Goal: Information Seeking & Learning: Learn about a topic

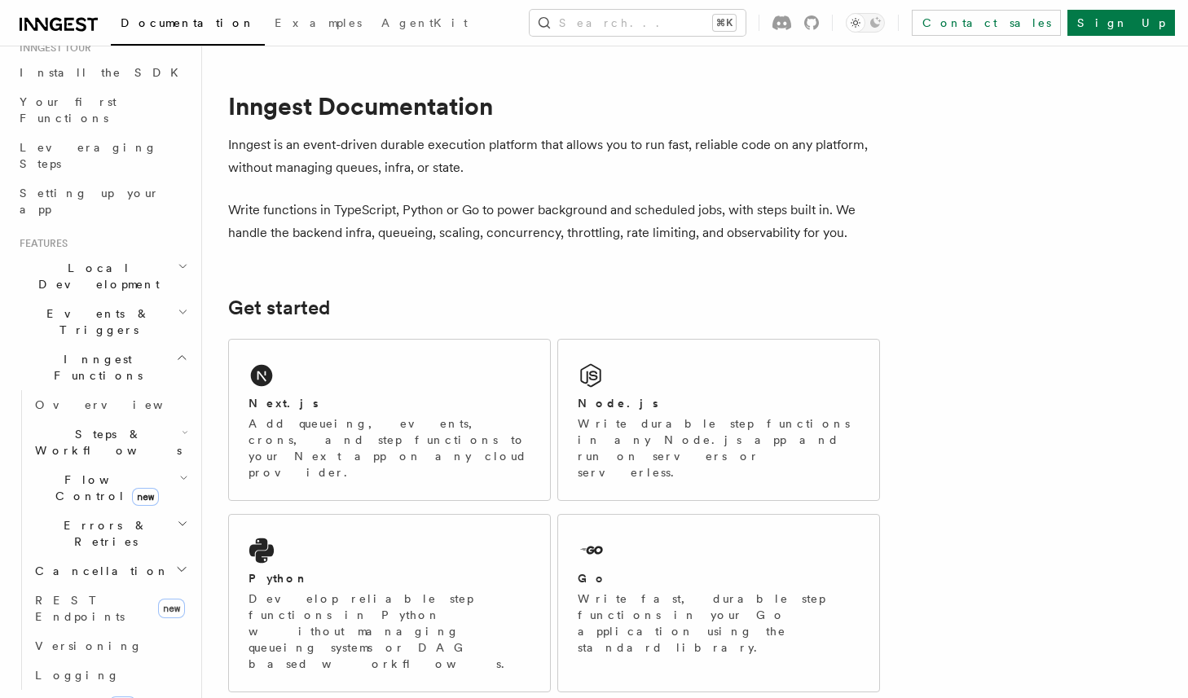
scroll to position [217, 0]
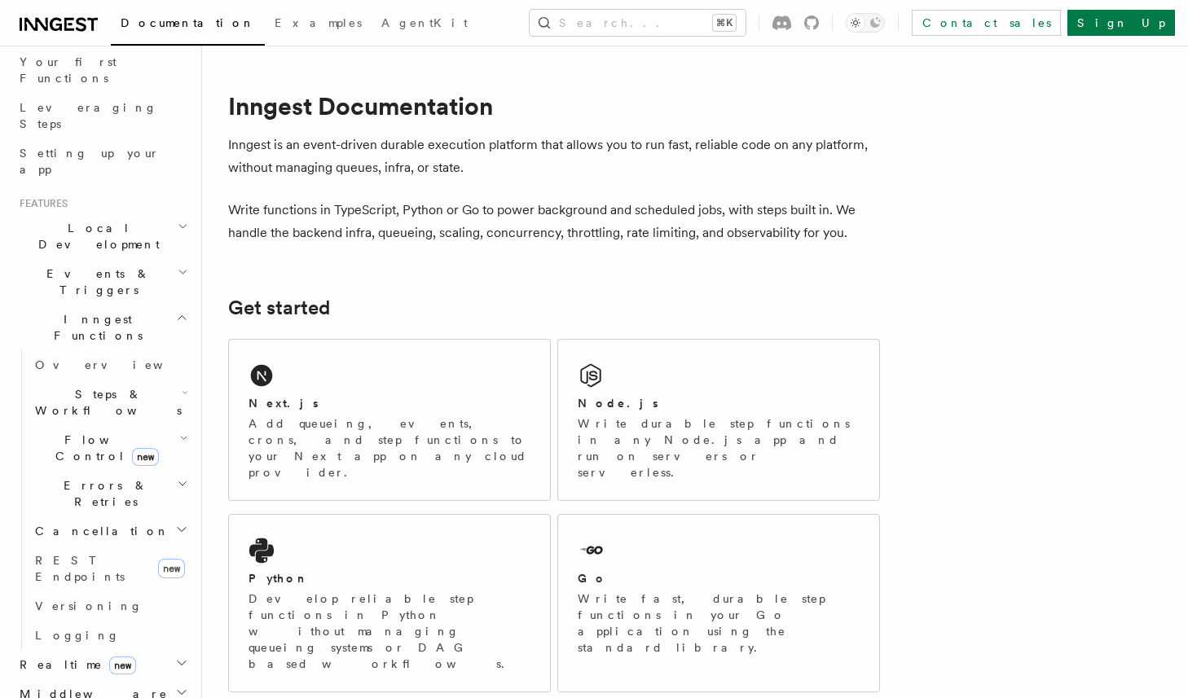
click at [91, 266] on span "Events & Triggers" at bounding box center [95, 282] width 165 height 33
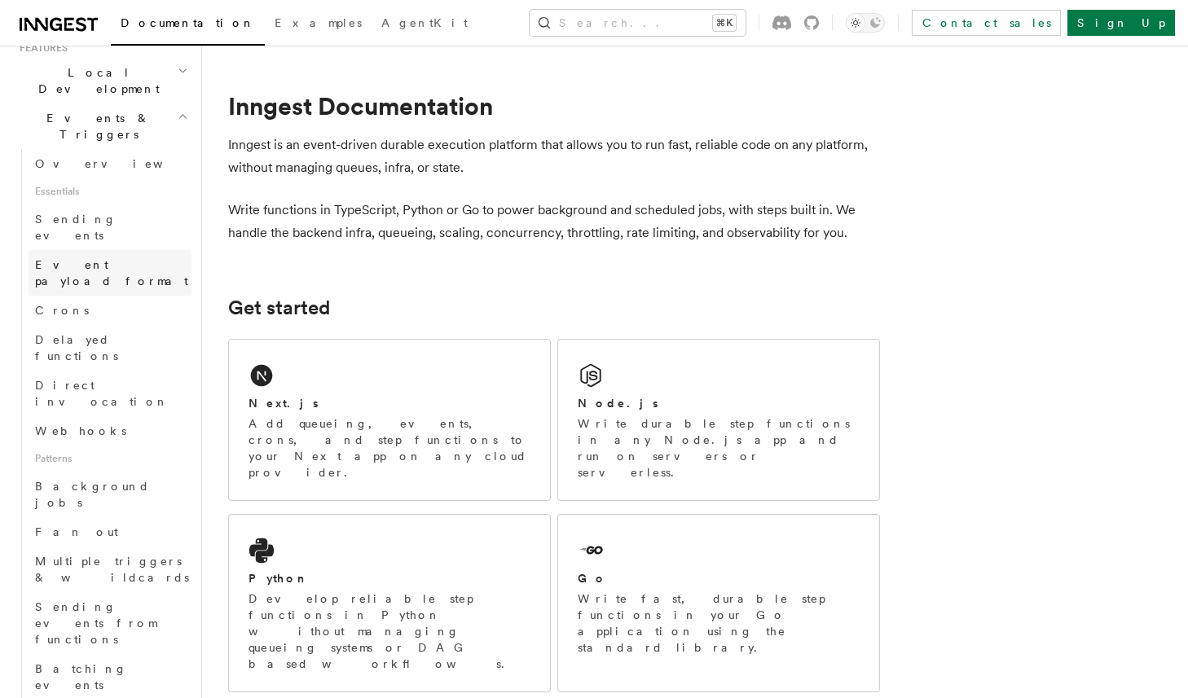
scroll to position [373, 0]
click at [74, 517] on link "Fan out" at bounding box center [110, 531] width 163 height 29
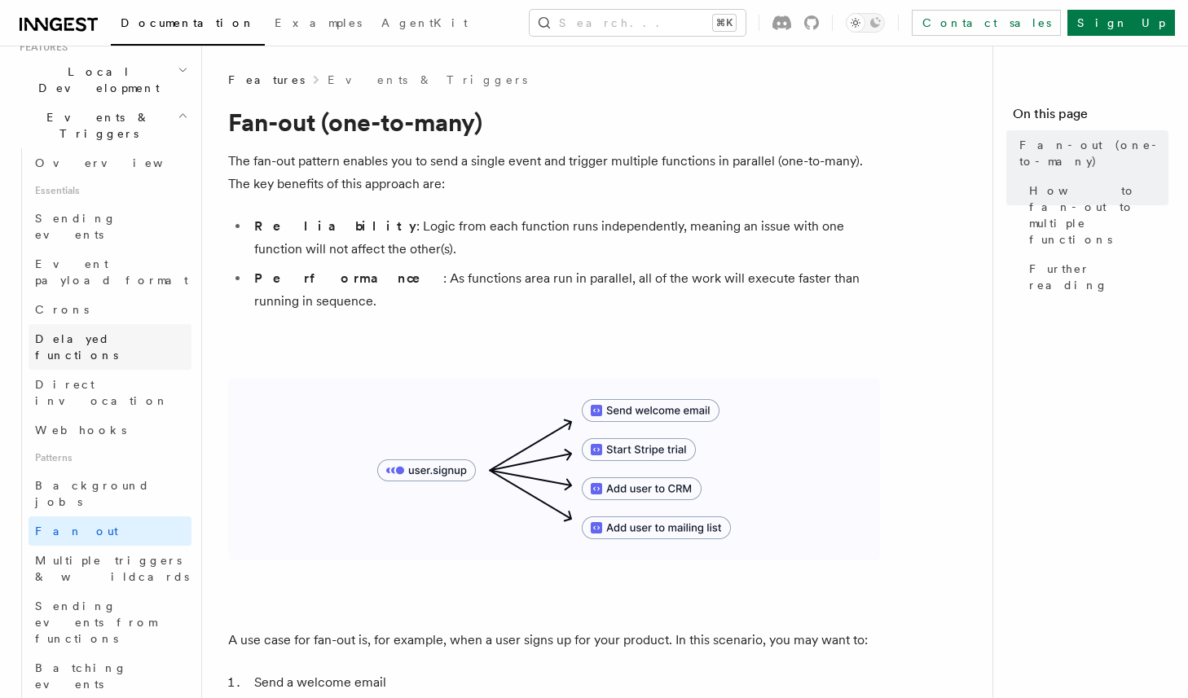
click at [126, 324] on link "Delayed functions" at bounding box center [110, 347] width 163 height 46
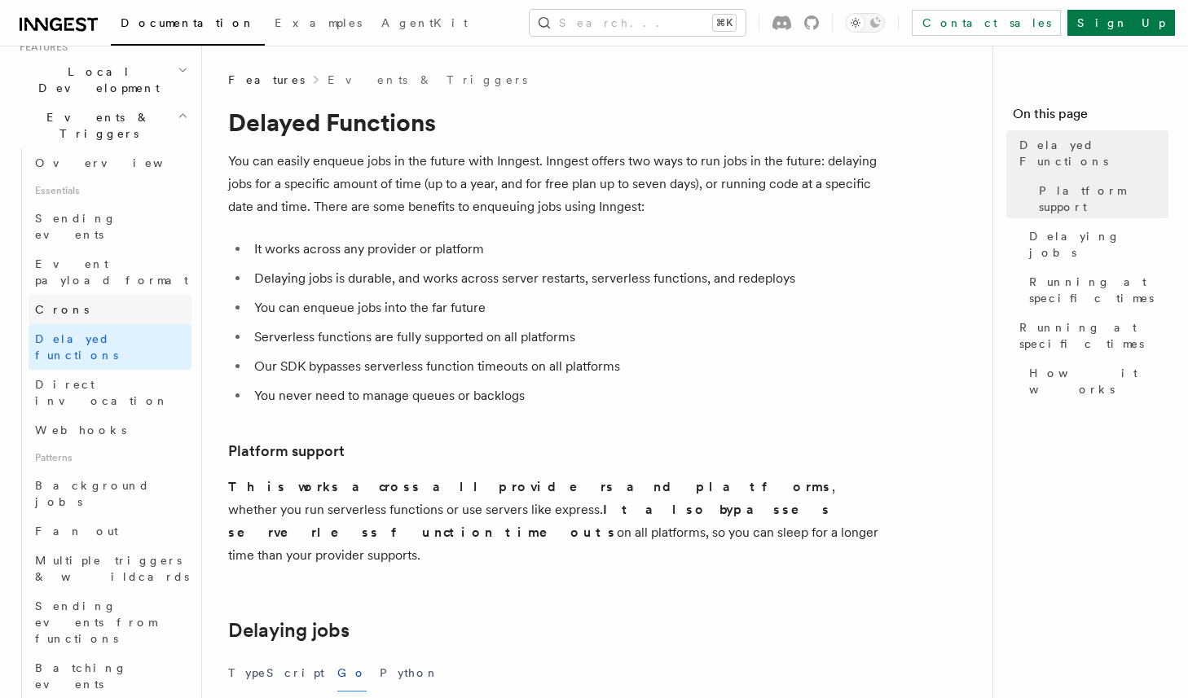
click at [80, 295] on link "Crons" at bounding box center [110, 309] width 163 height 29
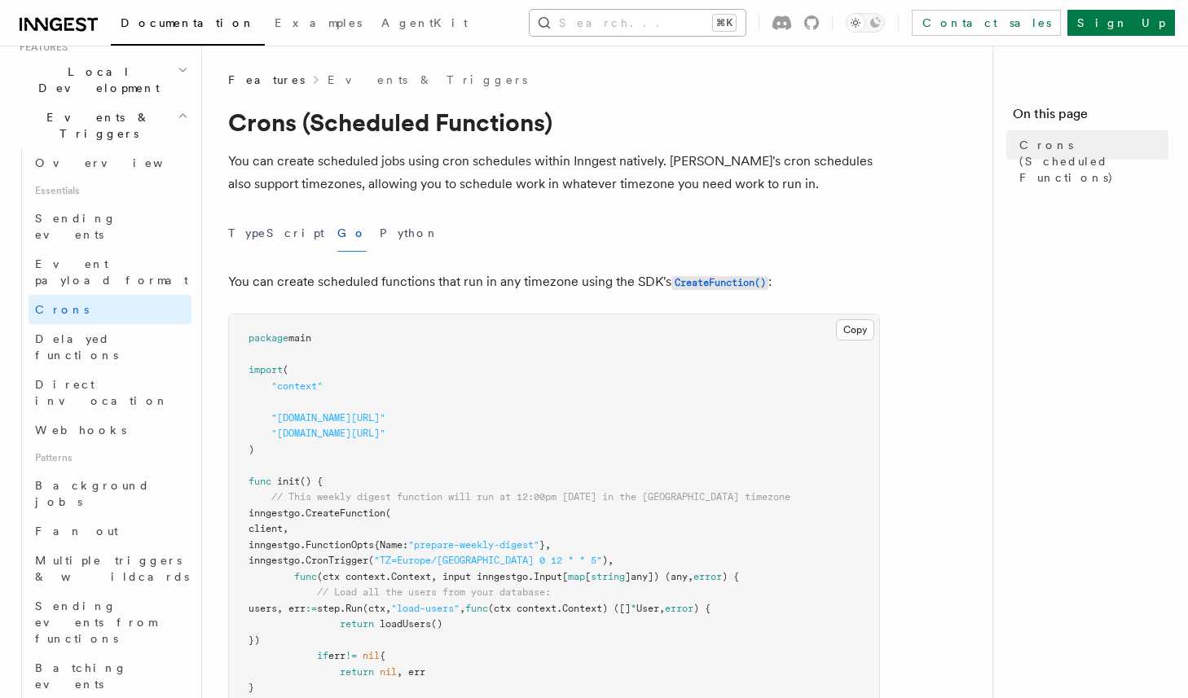
click at [689, 23] on button "Search... ⌘K" at bounding box center [638, 23] width 216 height 26
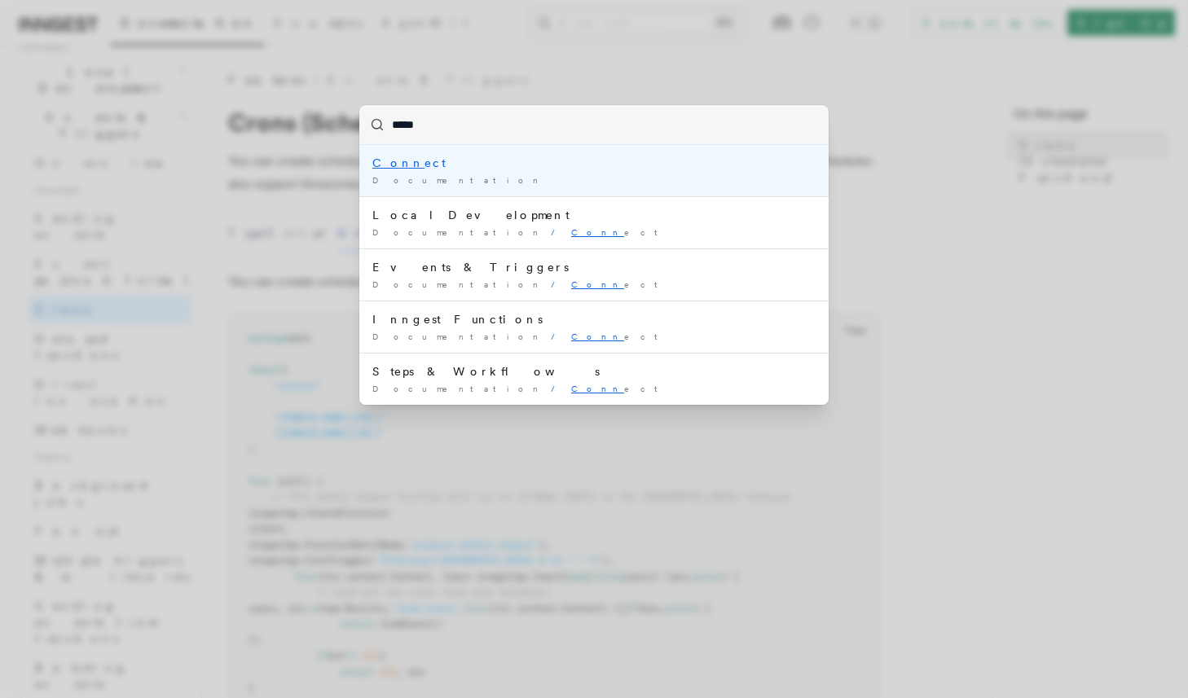
type input "******"
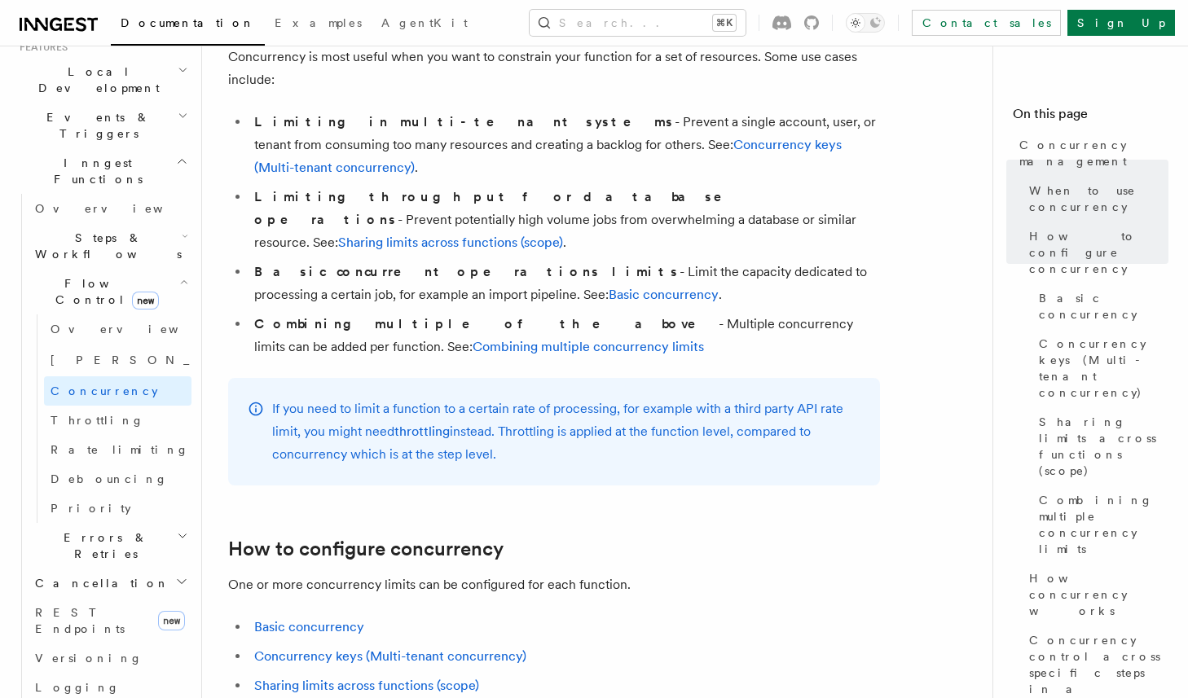
scroll to position [413, 0]
click at [609, 288] on link "Basic concurrency" at bounding box center [664, 295] width 110 height 15
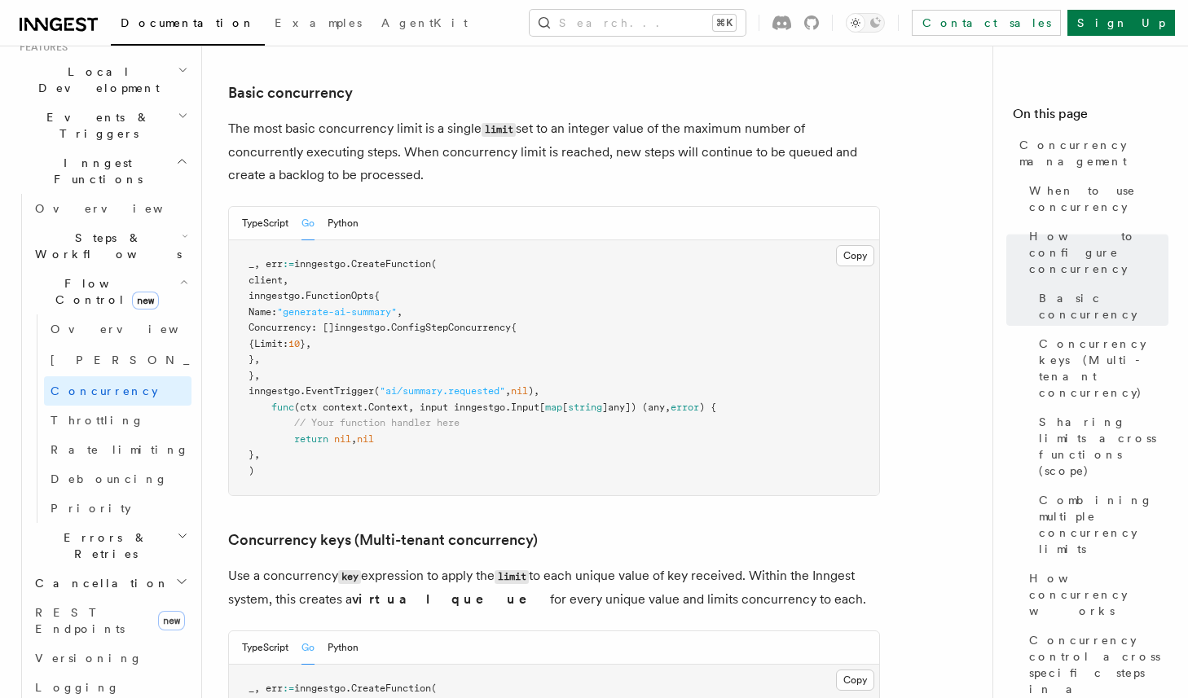
scroll to position [988, 0]
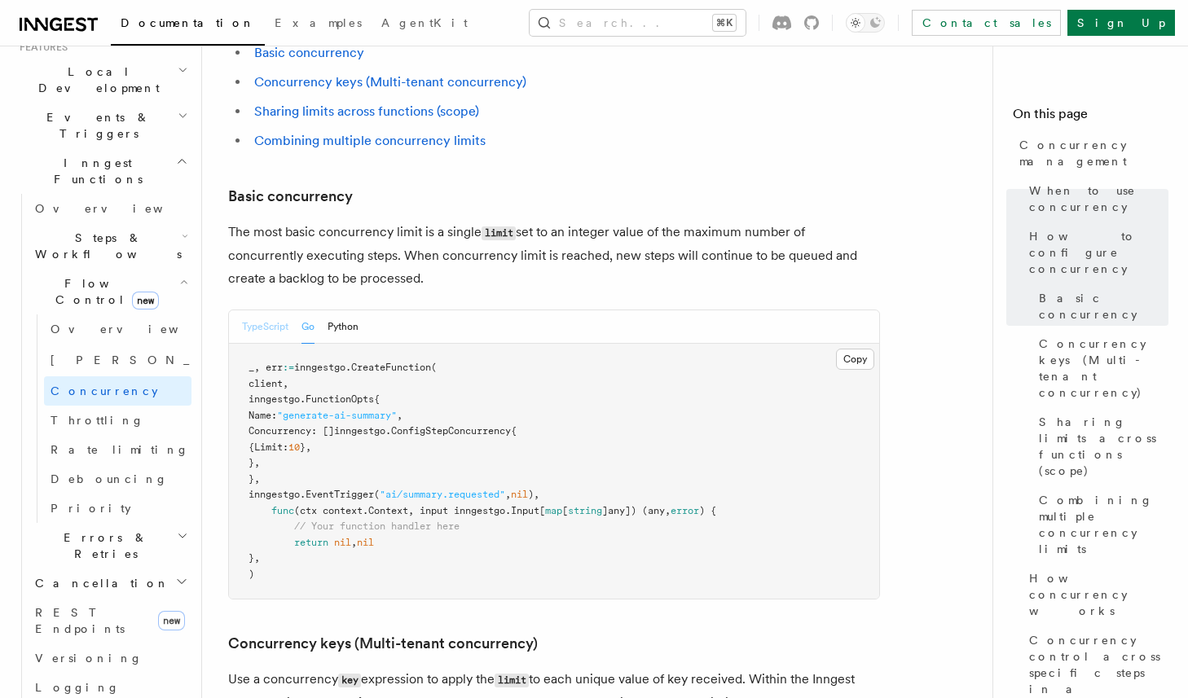
click at [280, 310] on button "TypeScript" at bounding box center [265, 326] width 46 height 33
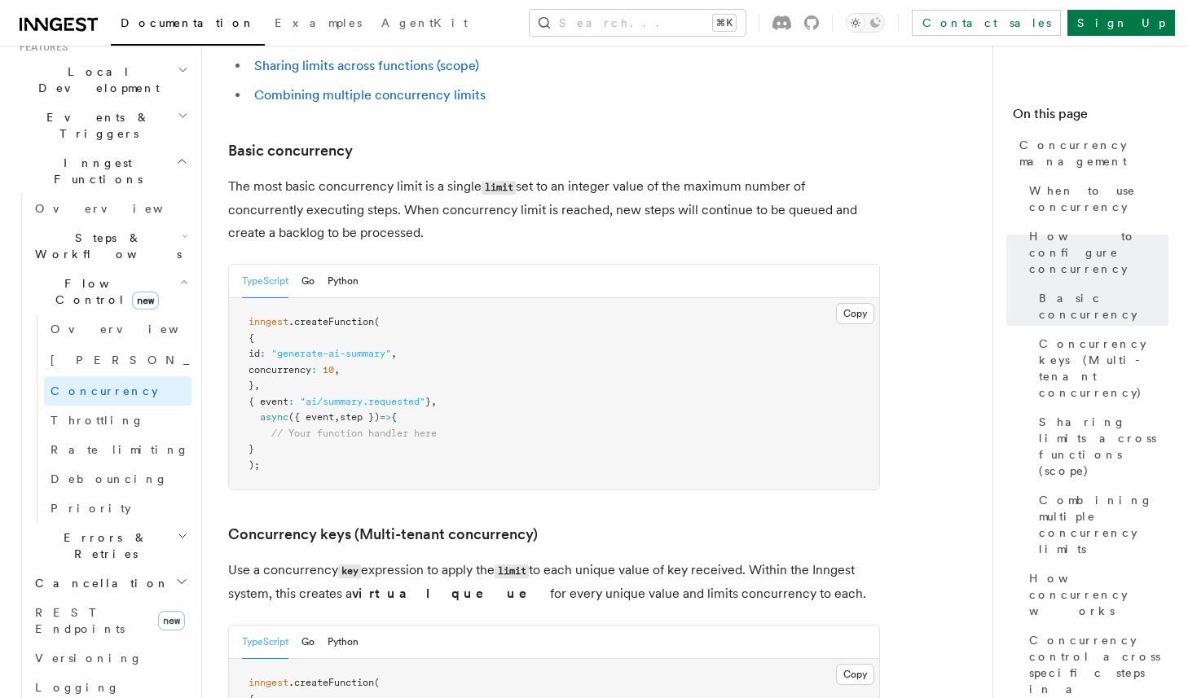
scroll to position [1037, 0]
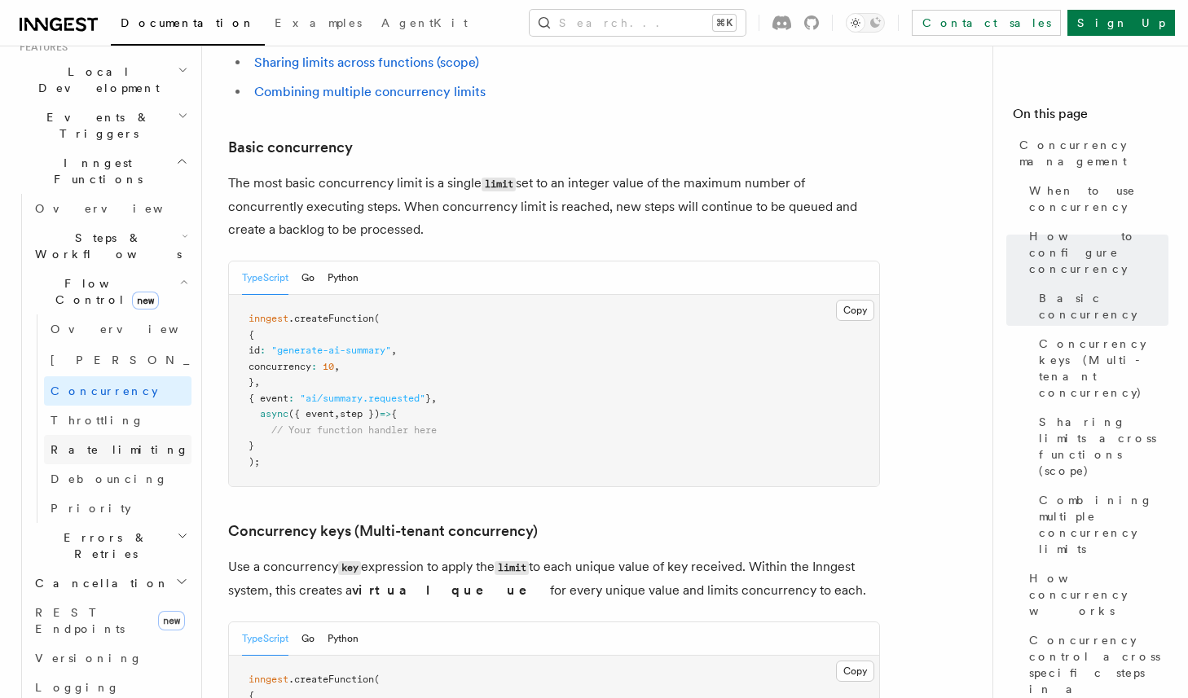
click at [77, 443] on span "Rate limiting" at bounding box center [120, 449] width 139 height 13
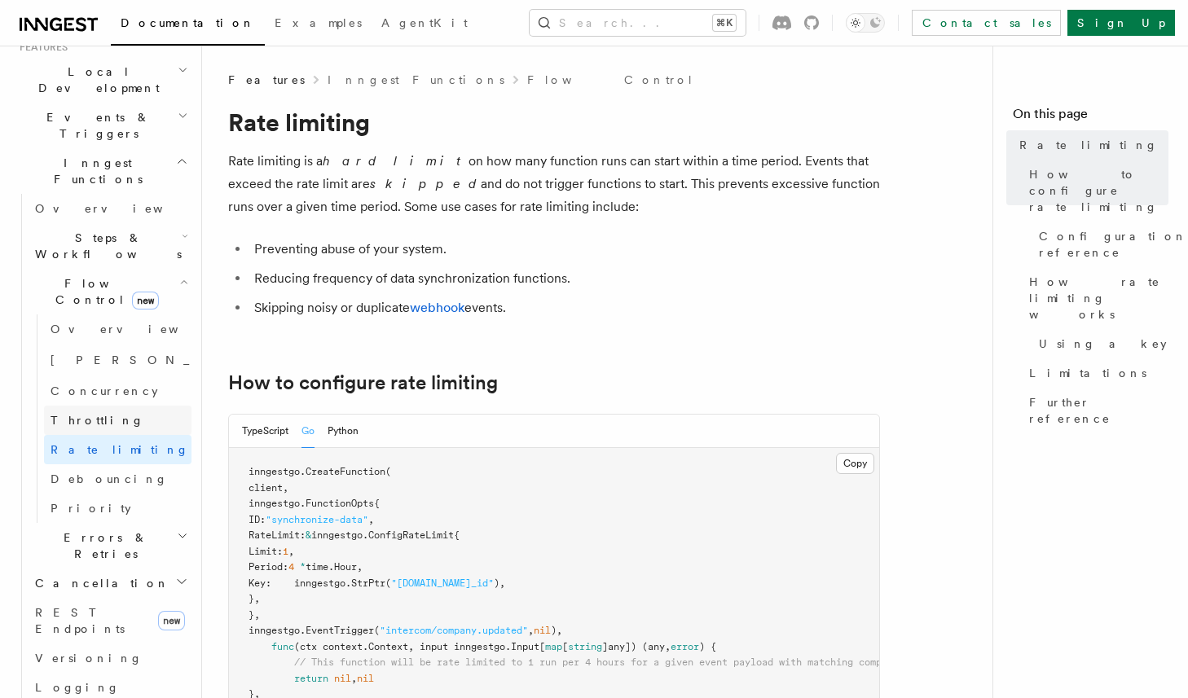
click at [74, 414] on span "Throttling" at bounding box center [98, 420] width 94 height 13
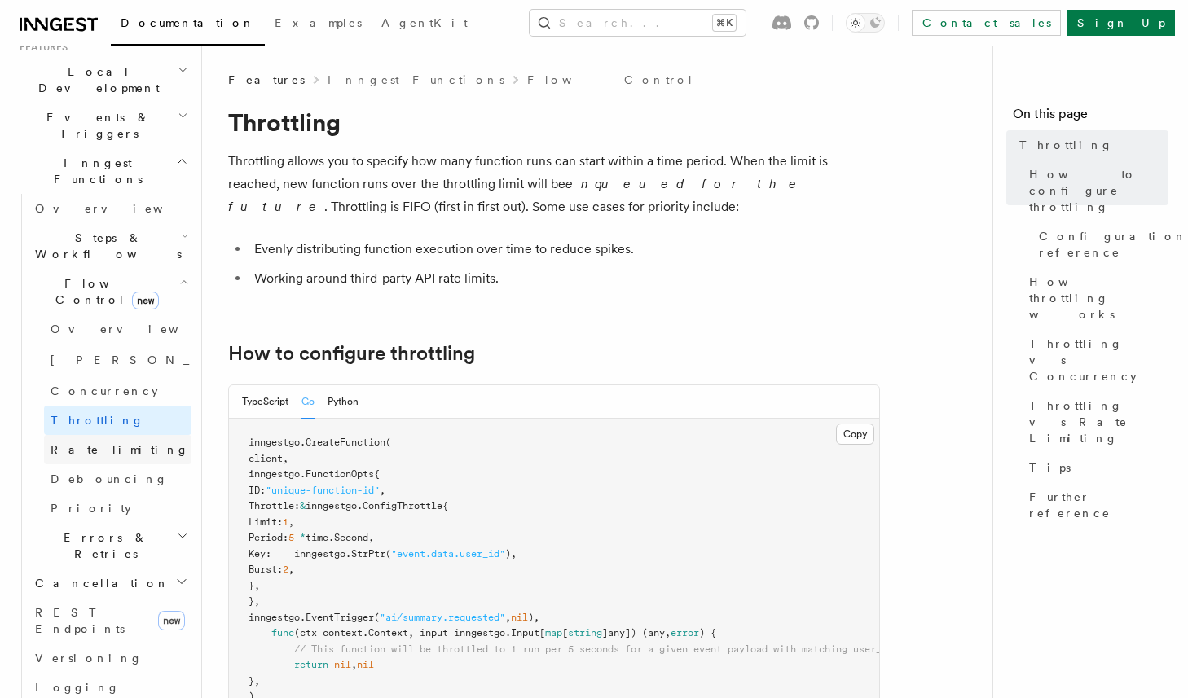
click at [86, 443] on span "Rate limiting" at bounding box center [120, 449] width 139 height 13
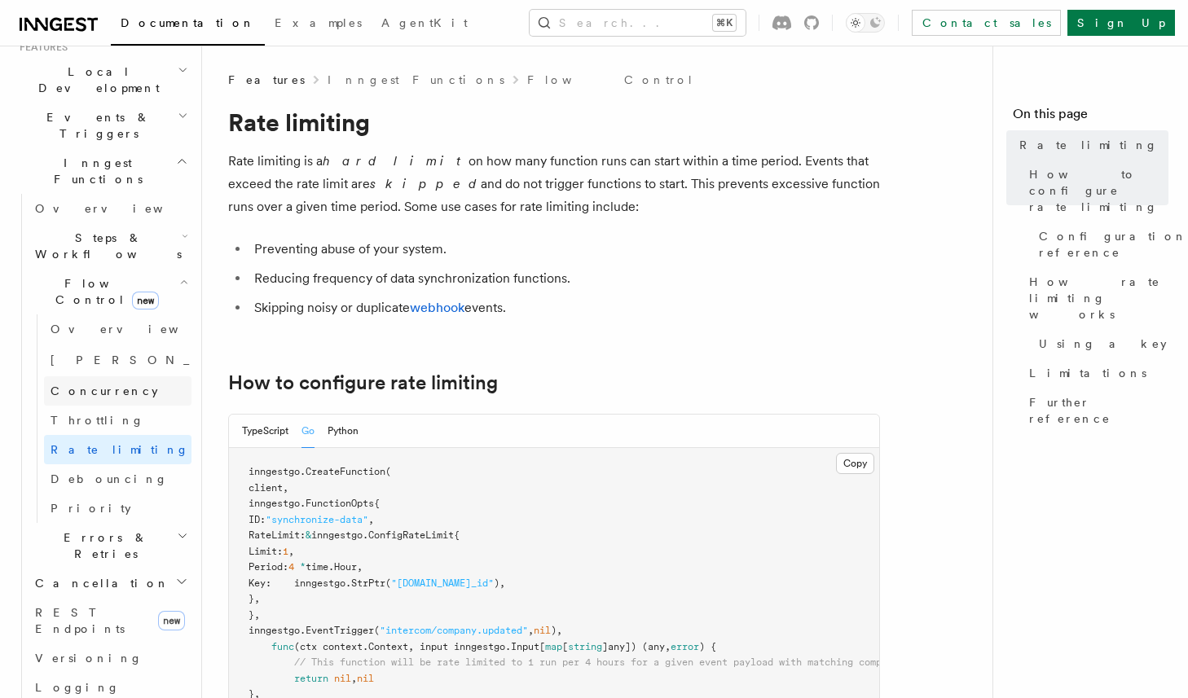
click at [81, 376] on link "Concurrency" at bounding box center [117, 390] width 147 height 29
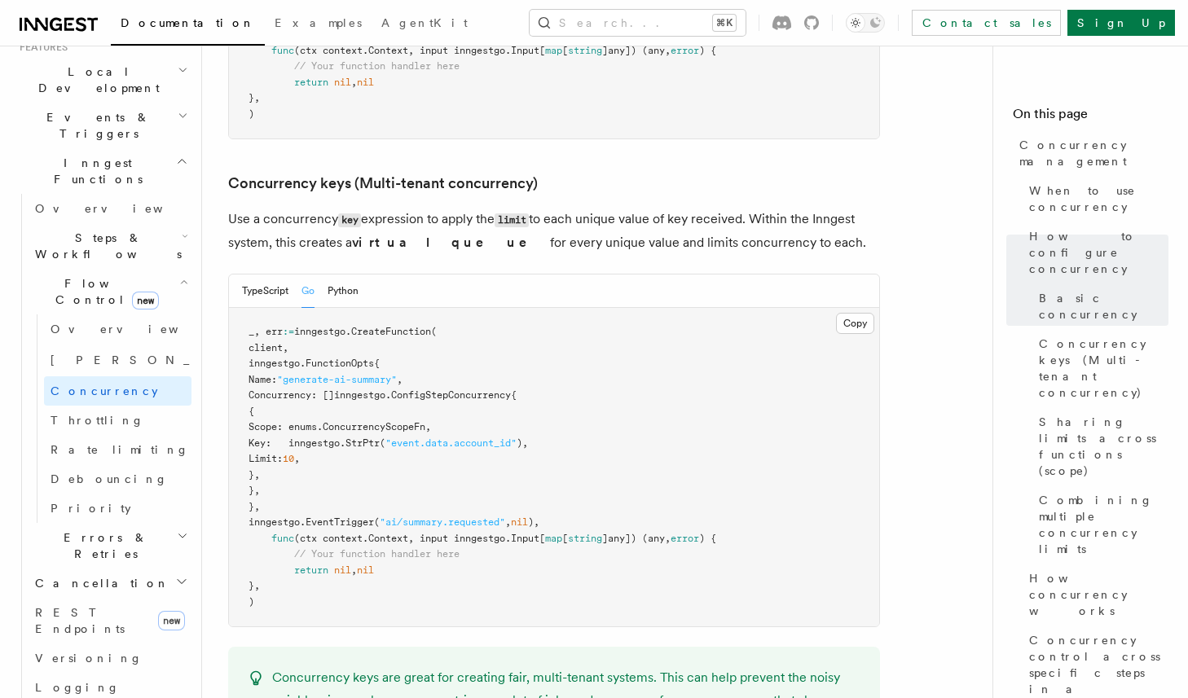
scroll to position [1465, 0]
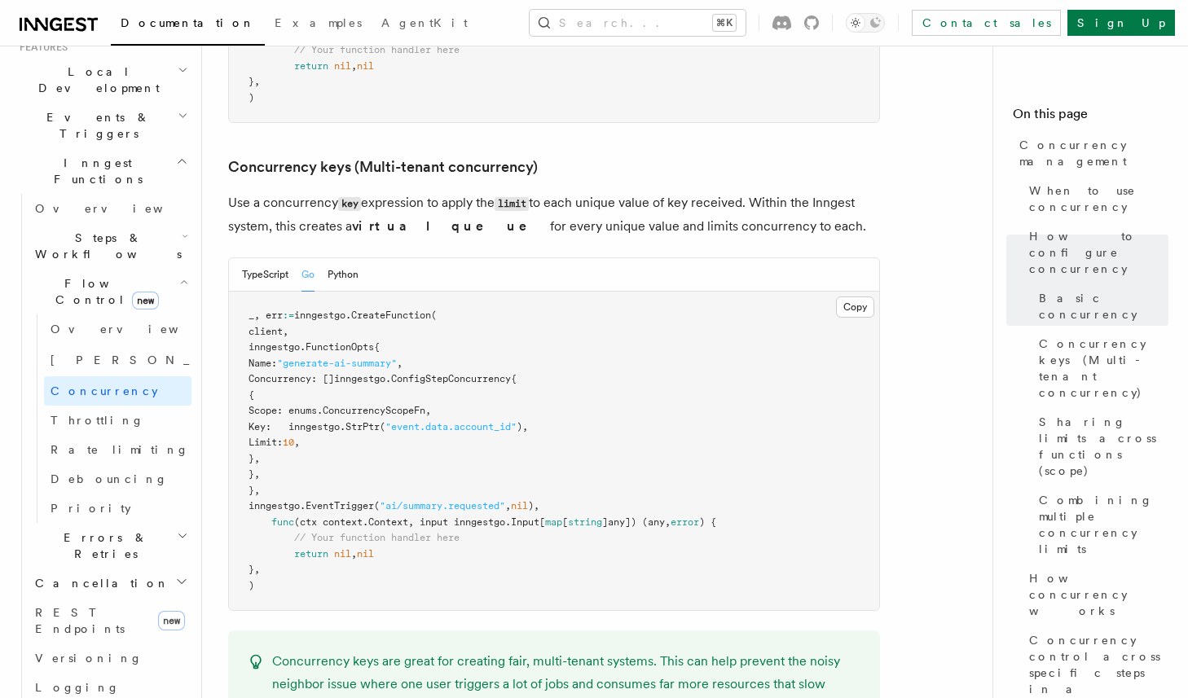
click at [245, 258] on button "TypeScript" at bounding box center [265, 274] width 46 height 33
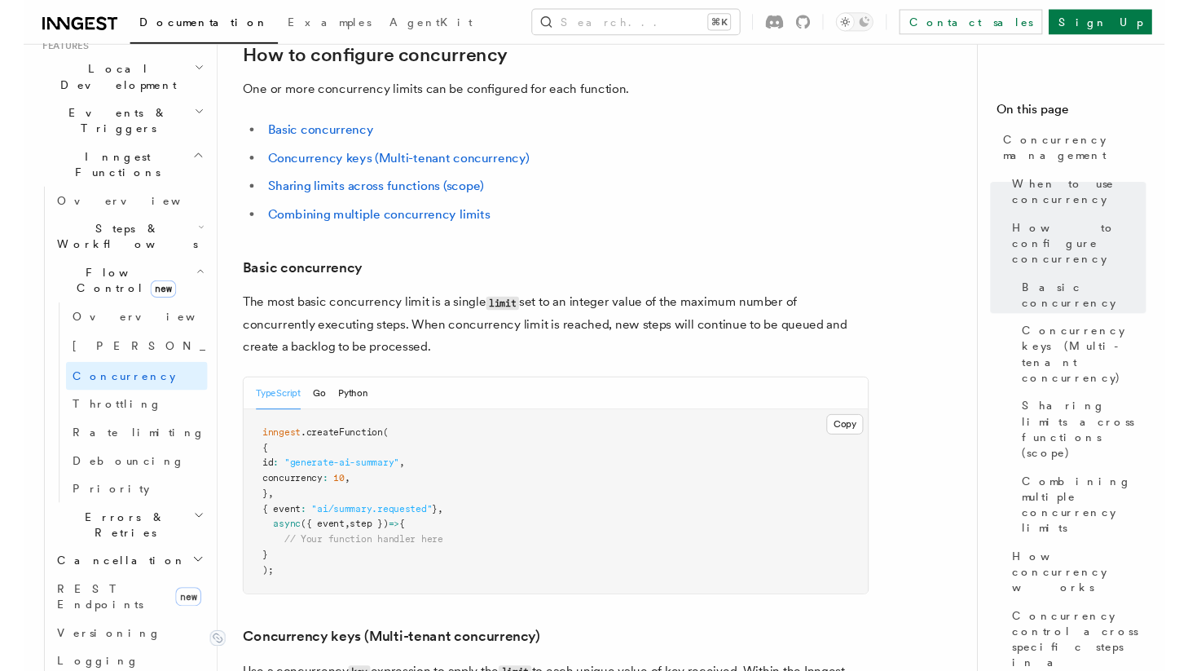
scroll to position [905, 0]
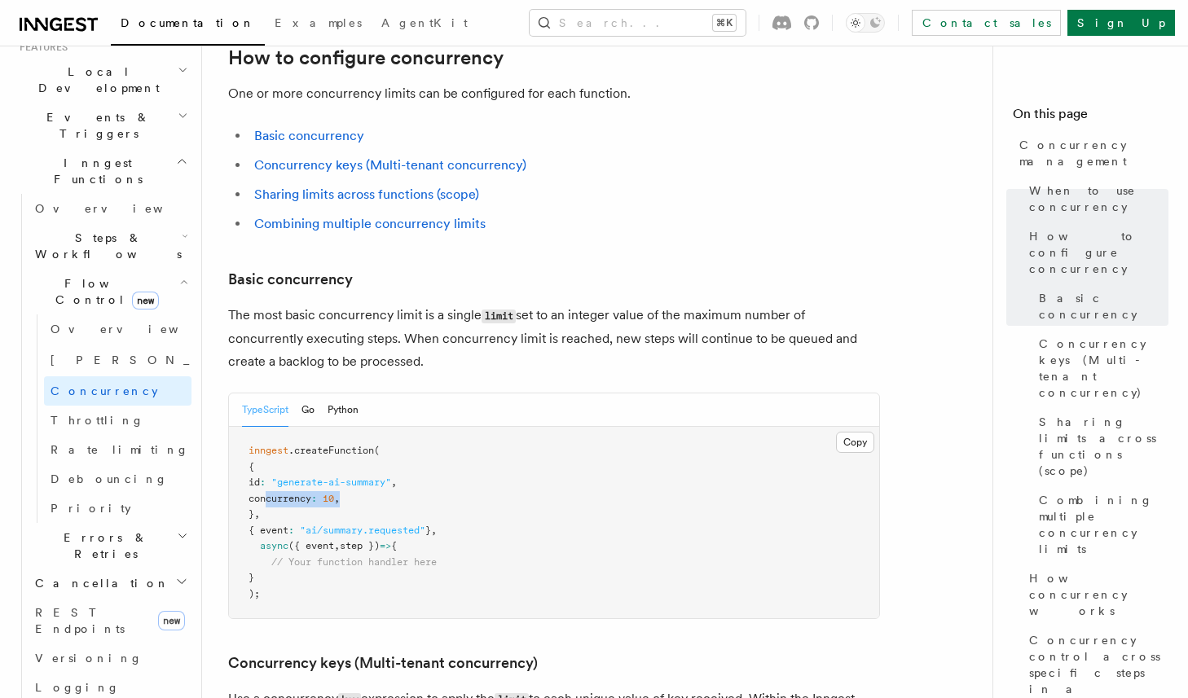
drag, startPoint x: 267, startPoint y: 433, endPoint x: 426, endPoint y: 433, distance: 158.9
click at [427, 433] on pre "inngest .createFunction ( { id : "generate-ai-summary" , concurrency : 10 , } ,…" at bounding box center [554, 522] width 650 height 191
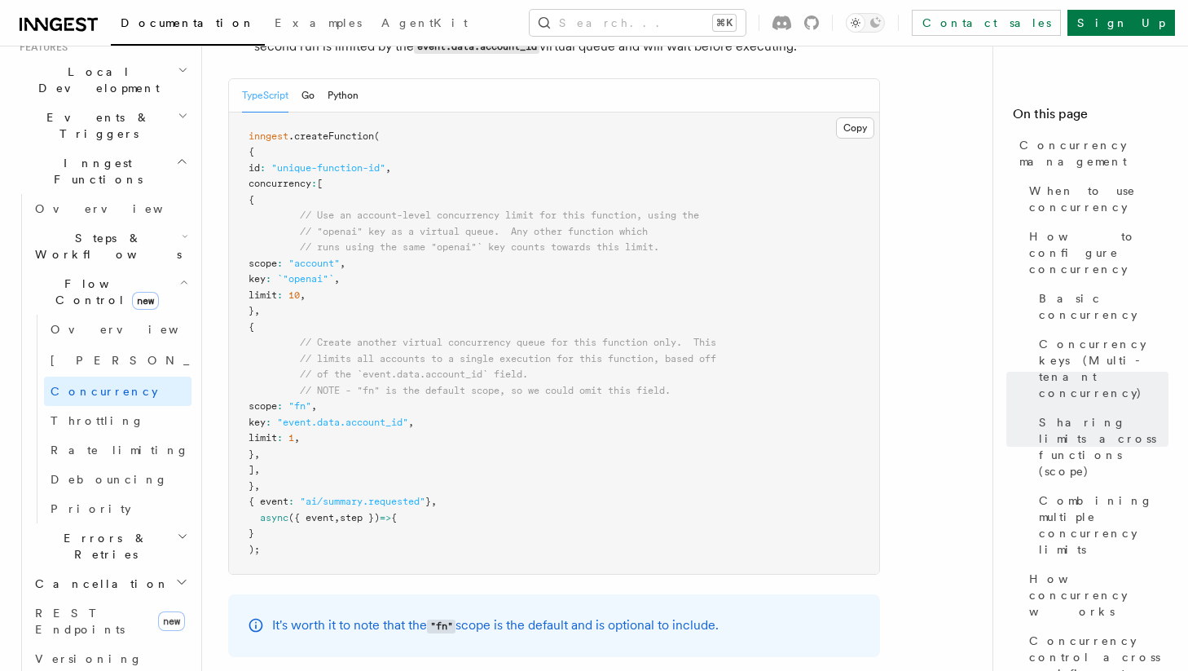
scroll to position [2748, 0]
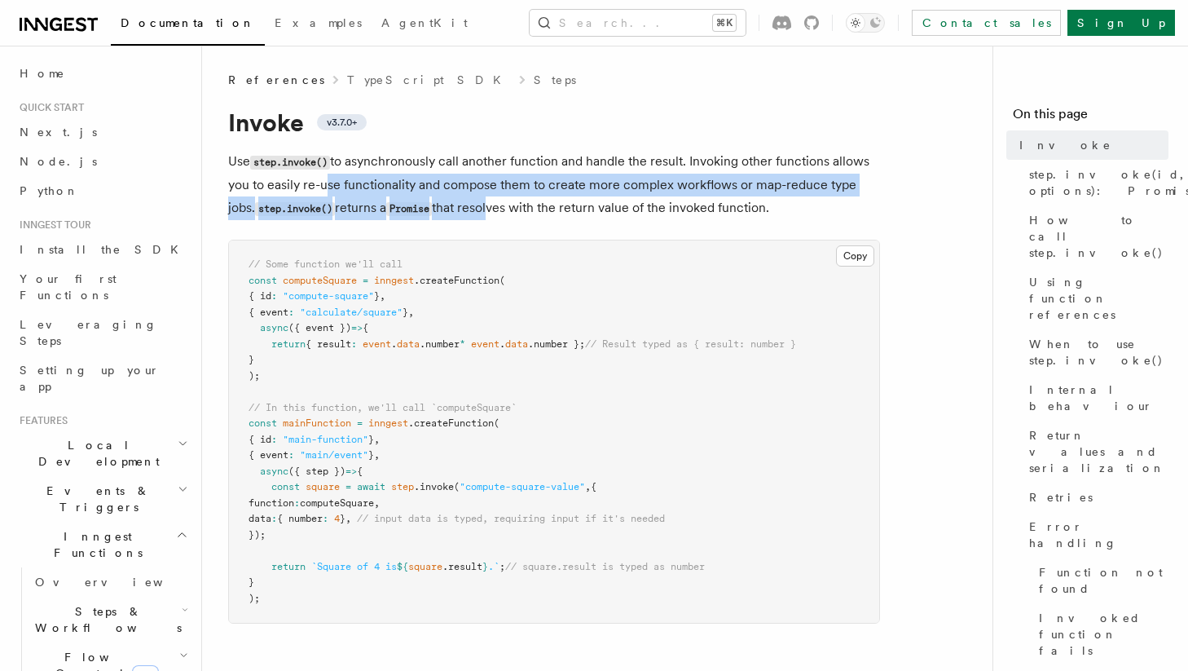
drag, startPoint x: 322, startPoint y: 195, endPoint x: 500, endPoint y: 214, distance: 179.5
click at [497, 210] on p "Use step.invoke() to asynchronously call another function and handle the result…" at bounding box center [554, 185] width 652 height 70
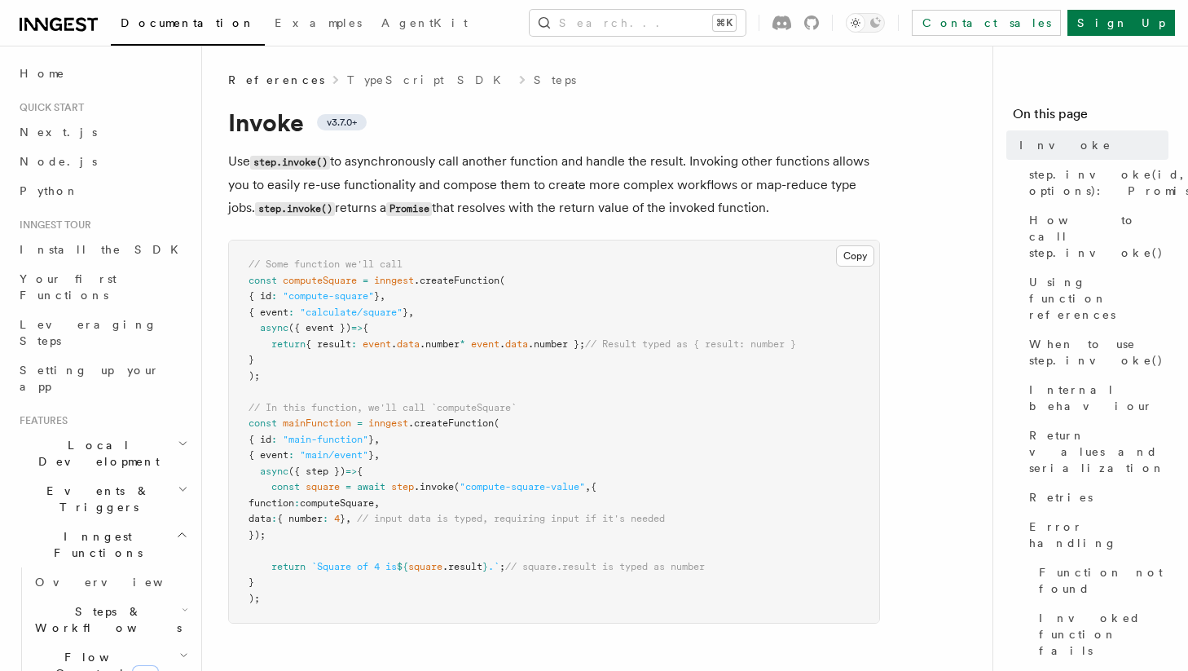
click at [500, 191] on p "Use step.invoke() to asynchronously call another function and handle the result…" at bounding box center [554, 185] width 652 height 70
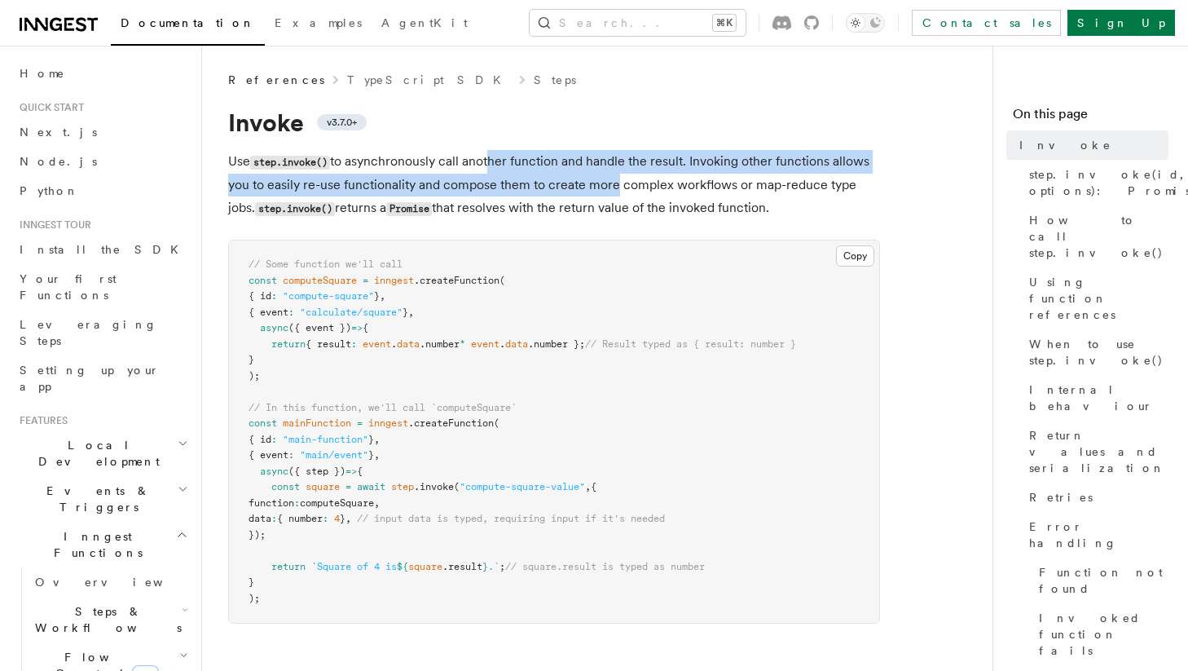
drag, startPoint x: 582, startPoint y: 183, endPoint x: 610, endPoint y: 188, distance: 29.1
click at [610, 188] on p "Use step.invoke() to asynchronously call another function and handle the result…" at bounding box center [554, 185] width 652 height 70
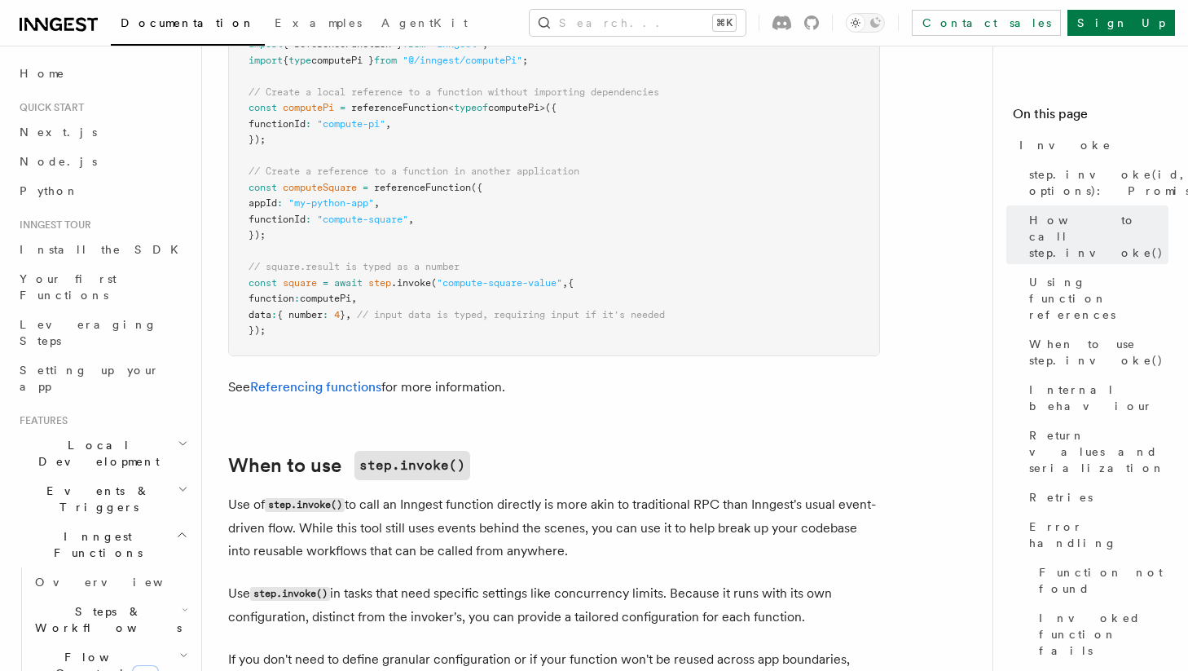
scroll to position [2648, 0]
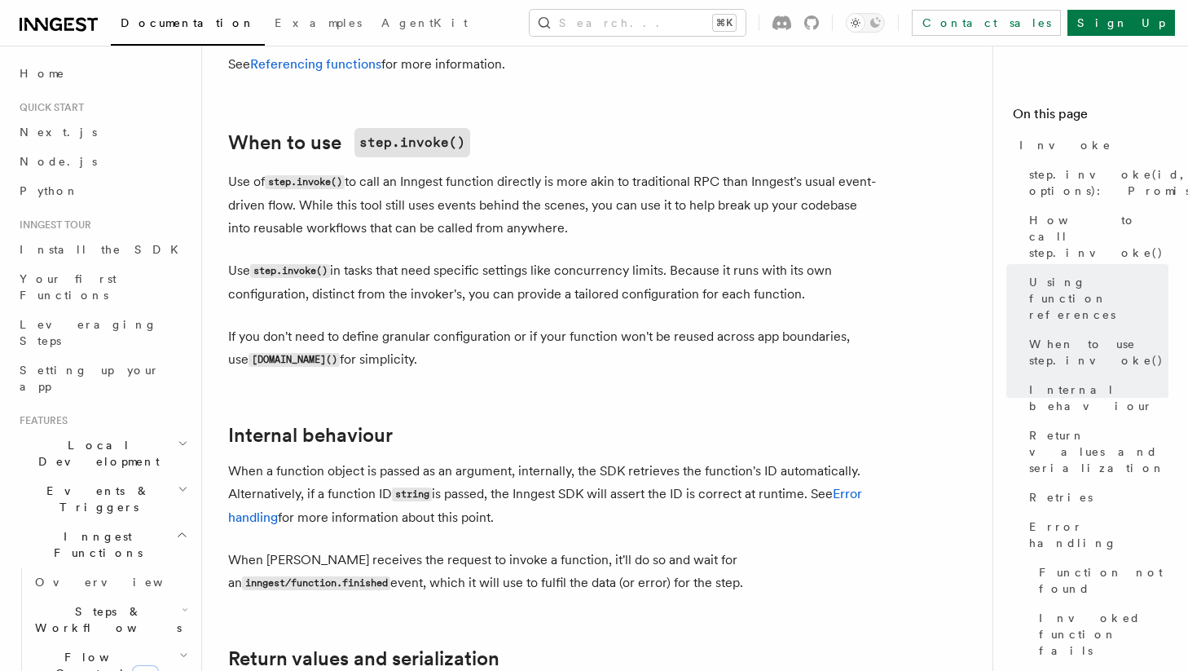
drag, startPoint x: 293, startPoint y: 235, endPoint x: 517, endPoint y: 266, distance: 227.1
click at [517, 460] on p "When a function object is passed as an argument, internally, the SDK retrieves …" at bounding box center [554, 494] width 652 height 69
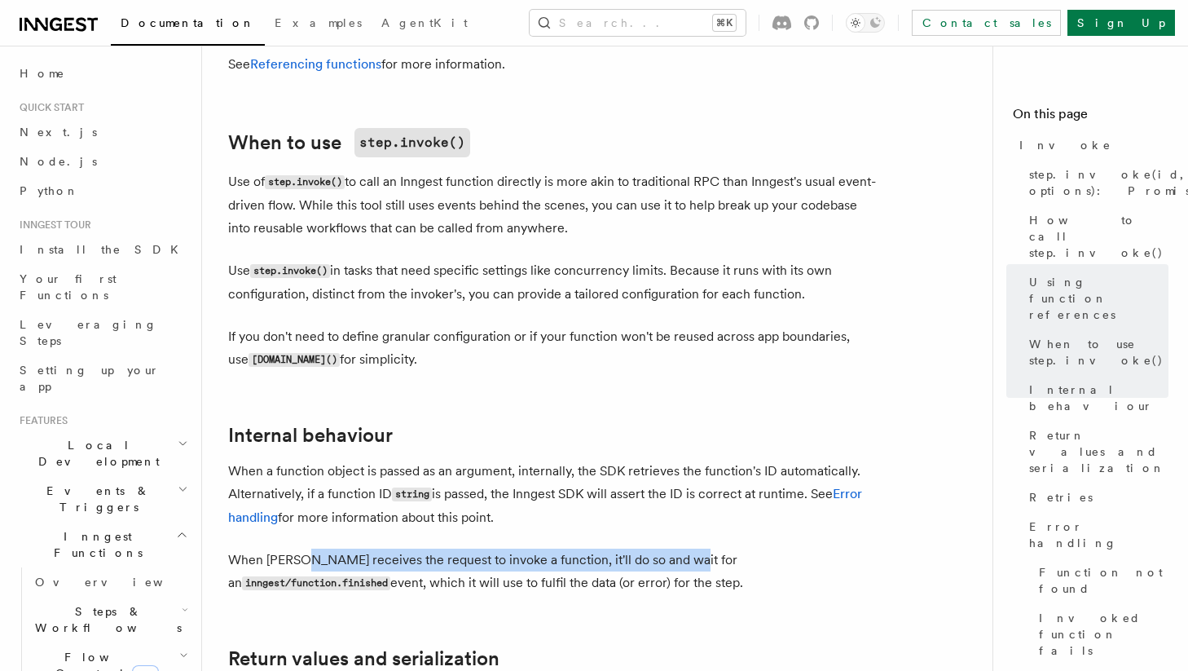
drag, startPoint x: 305, startPoint y: 324, endPoint x: 675, endPoint y: 320, distance: 370.0
click at [675, 548] on p "When [PERSON_NAME] receives the request to invoke a function, it'll do so and w…" at bounding box center [554, 571] width 652 height 46
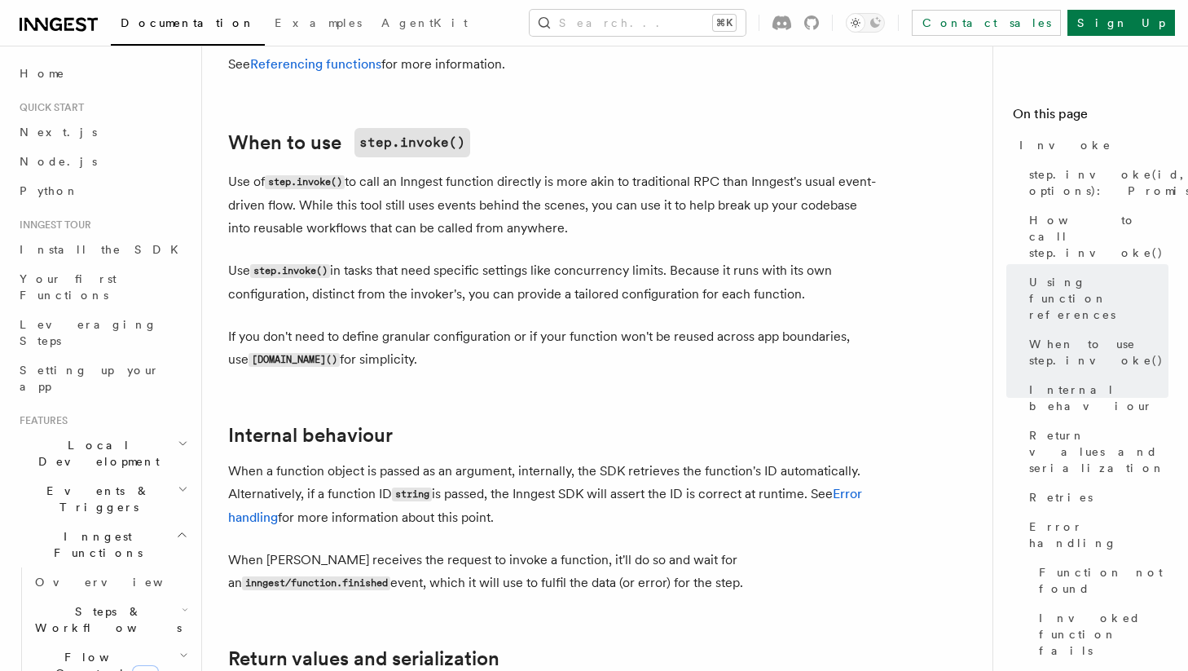
drag, startPoint x: 633, startPoint y: 320, endPoint x: 748, endPoint y: 332, distance: 115.5
click at [749, 548] on p "When [PERSON_NAME] receives the request to invoke a function, it'll do so and w…" at bounding box center [554, 571] width 652 height 46
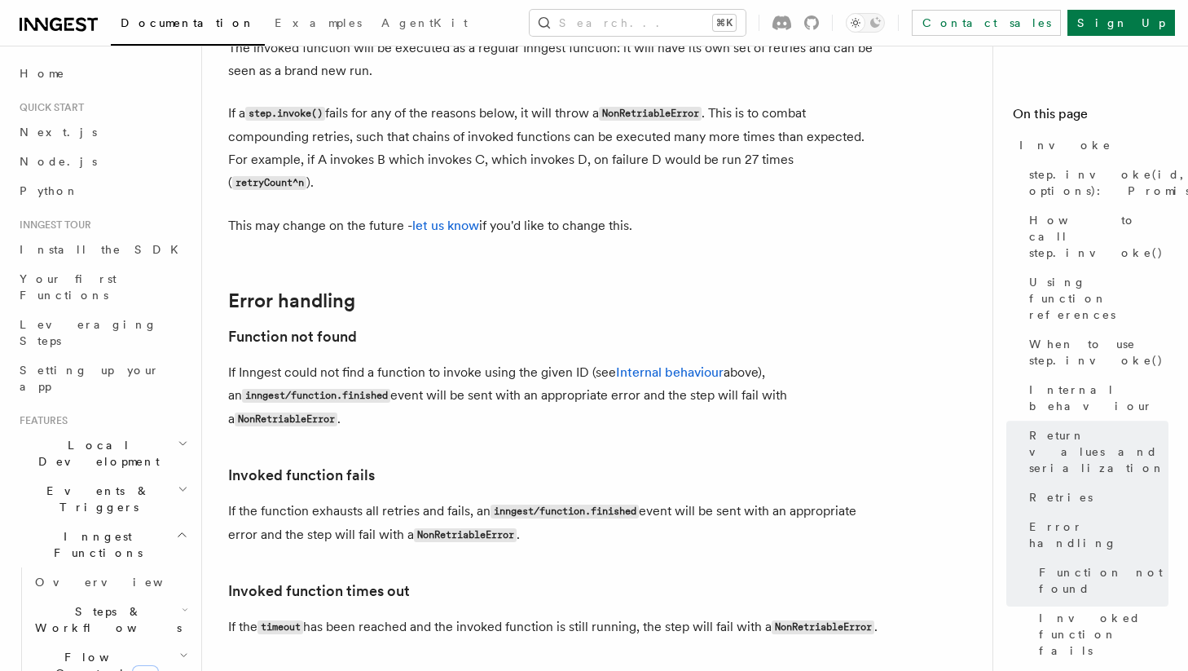
scroll to position [3412, 0]
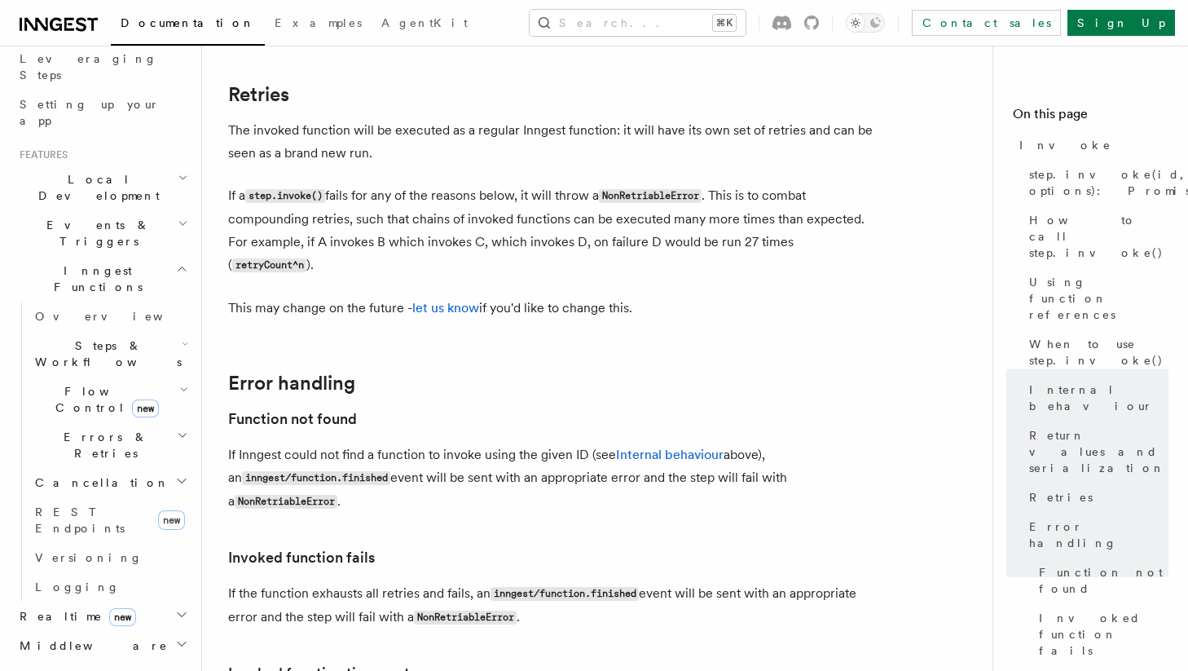
scroll to position [558, 0]
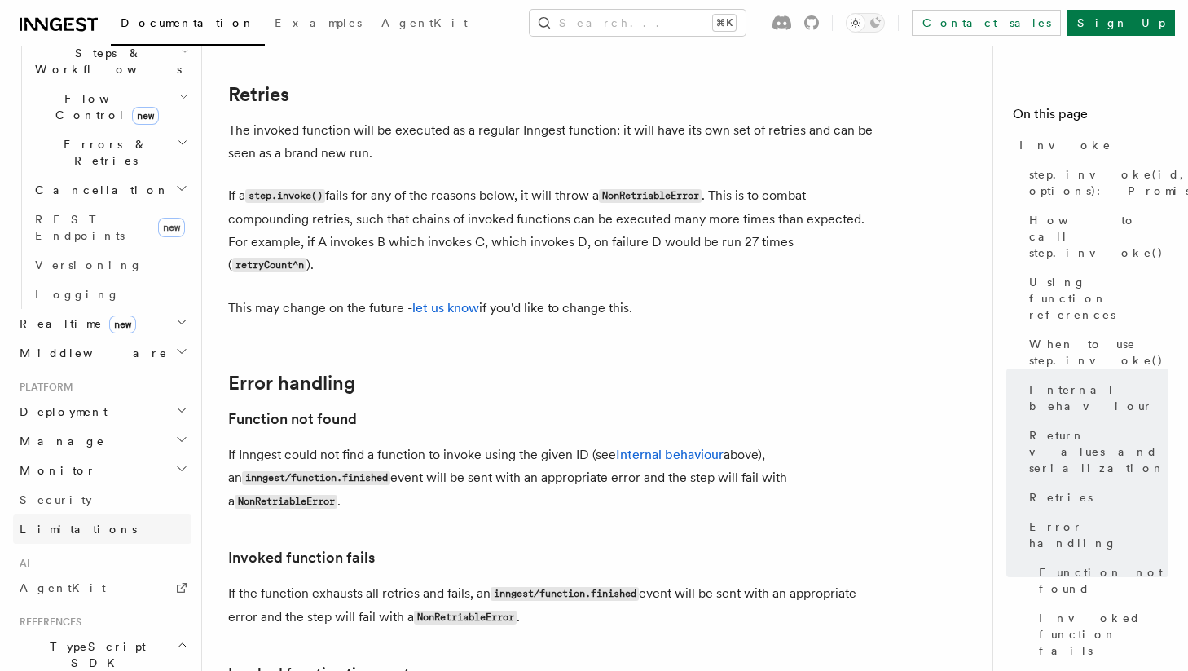
click at [108, 514] on link "Limitations" at bounding box center [102, 528] width 178 height 29
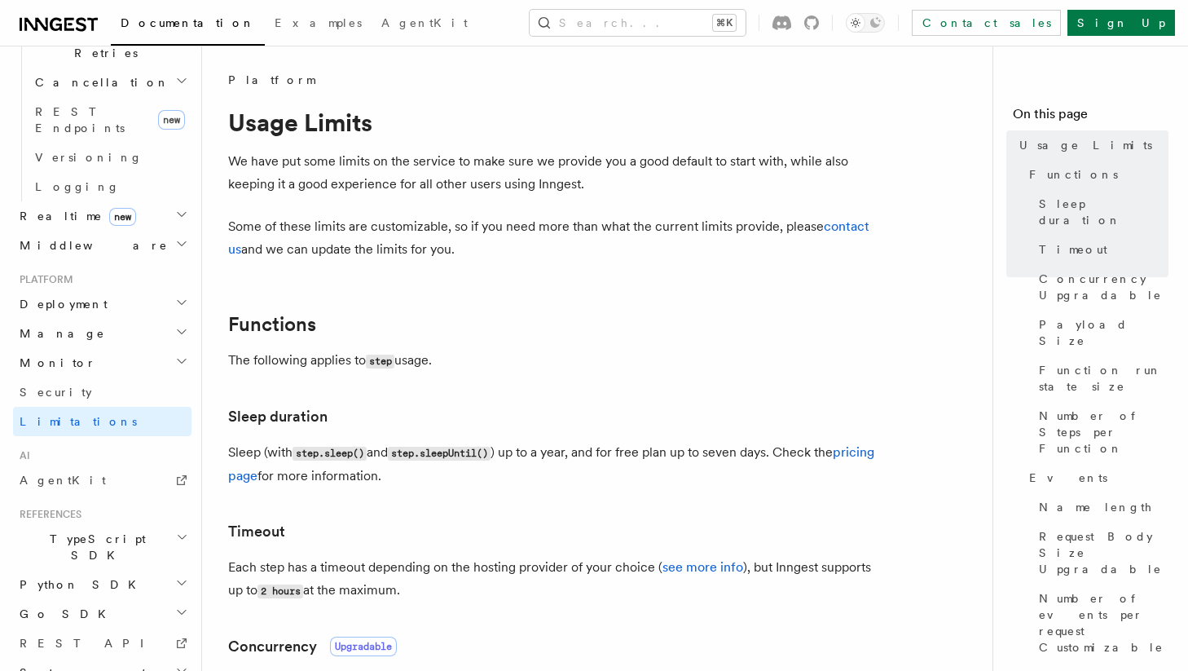
scroll to position [9, 0]
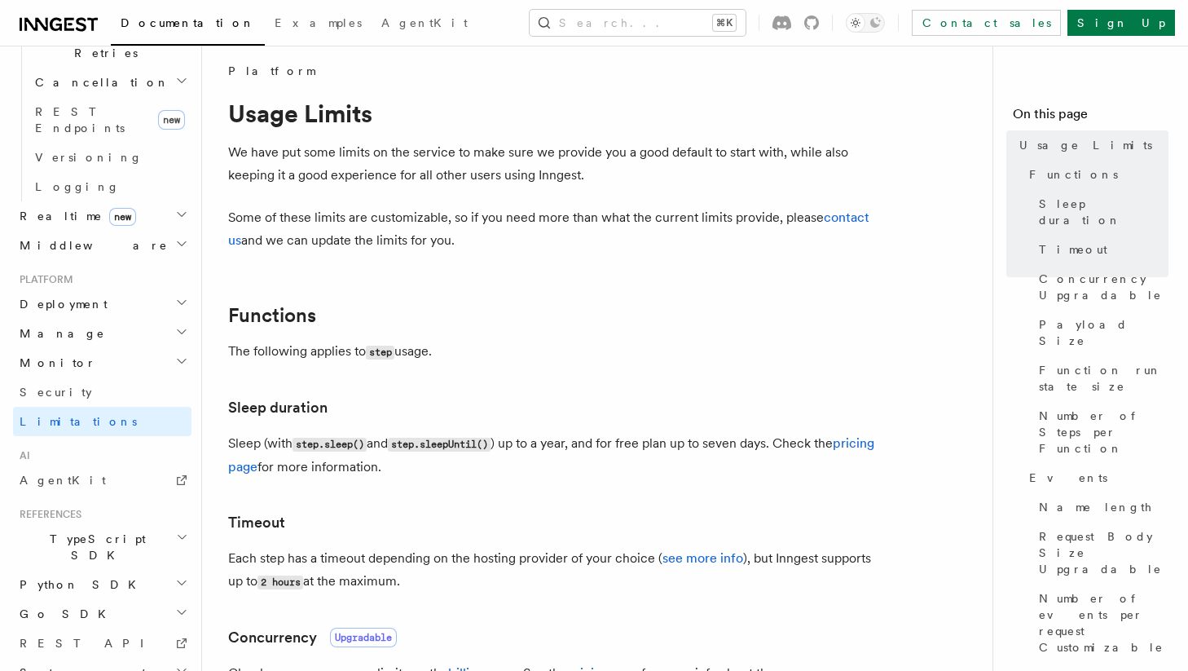
click at [74, 530] on span "TypeScript SDK" at bounding box center [94, 546] width 163 height 33
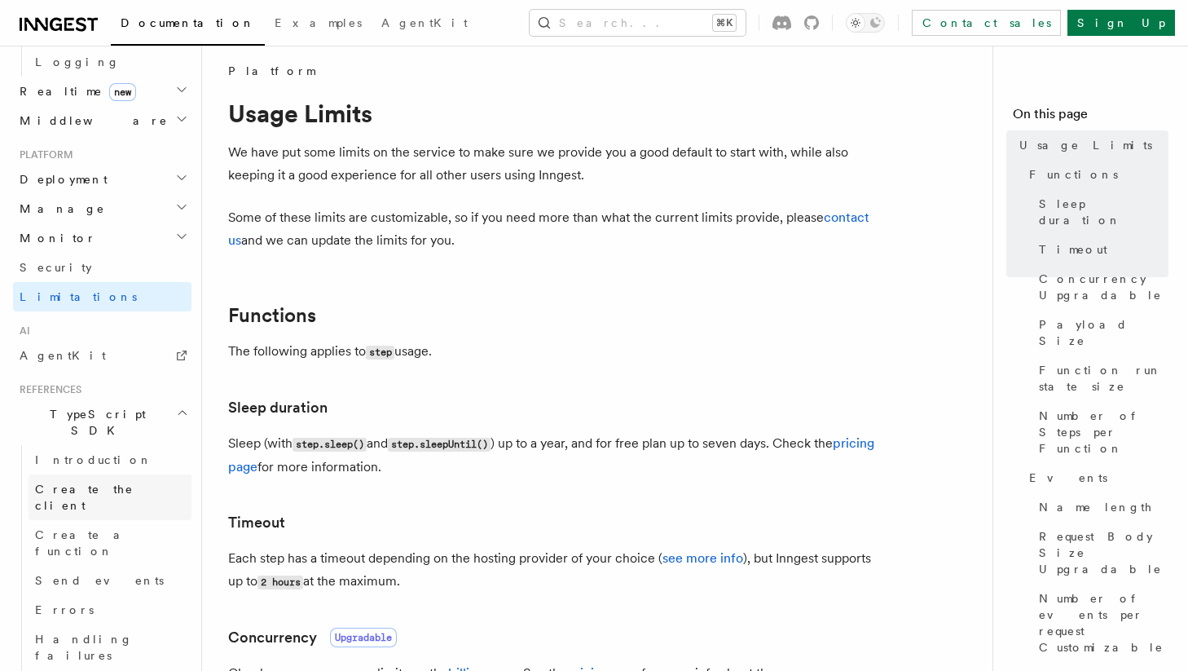
scroll to position [798, 0]
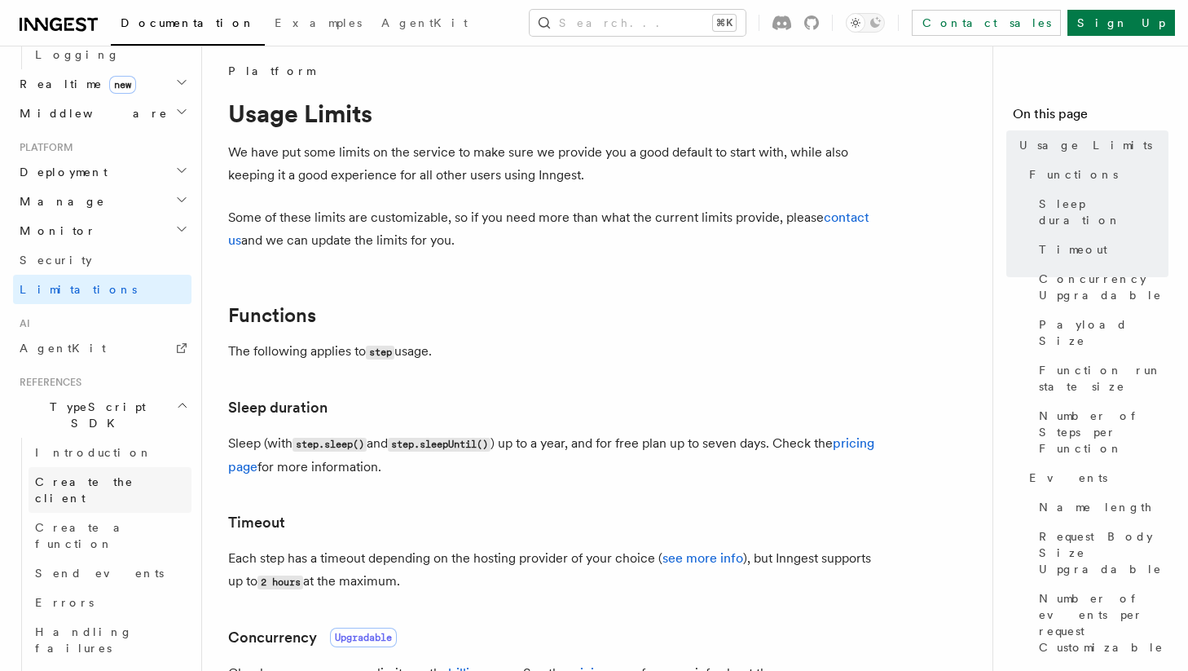
click at [115, 475] on span "Create the client" at bounding box center [84, 489] width 99 height 29
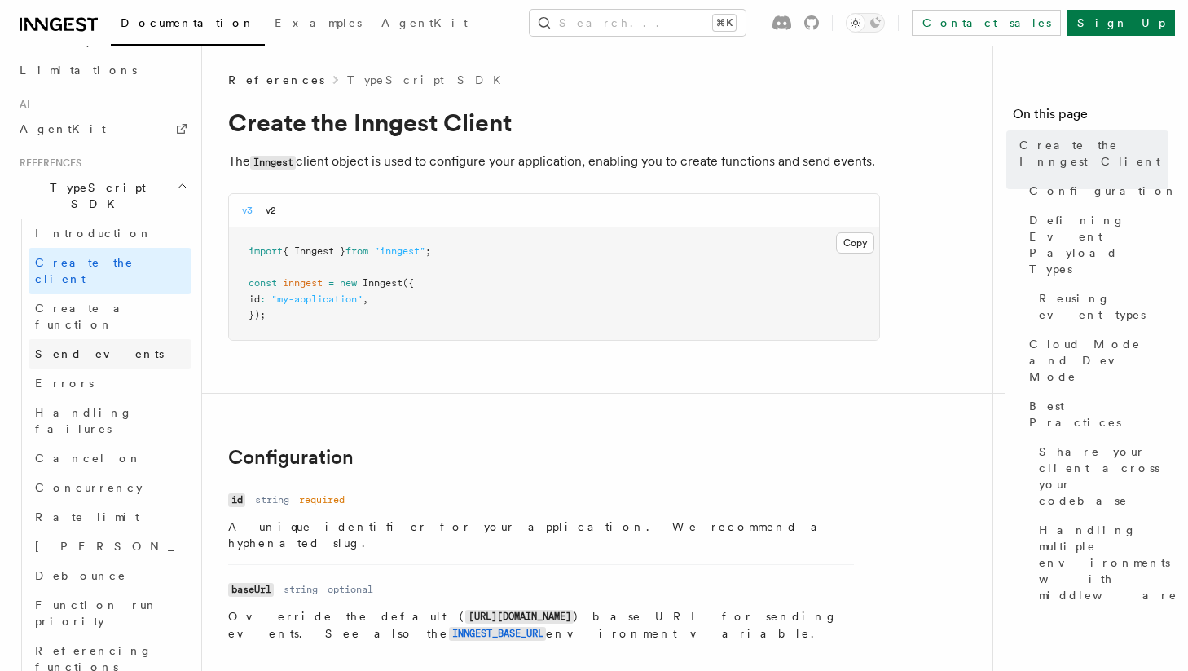
scroll to position [1020, 0]
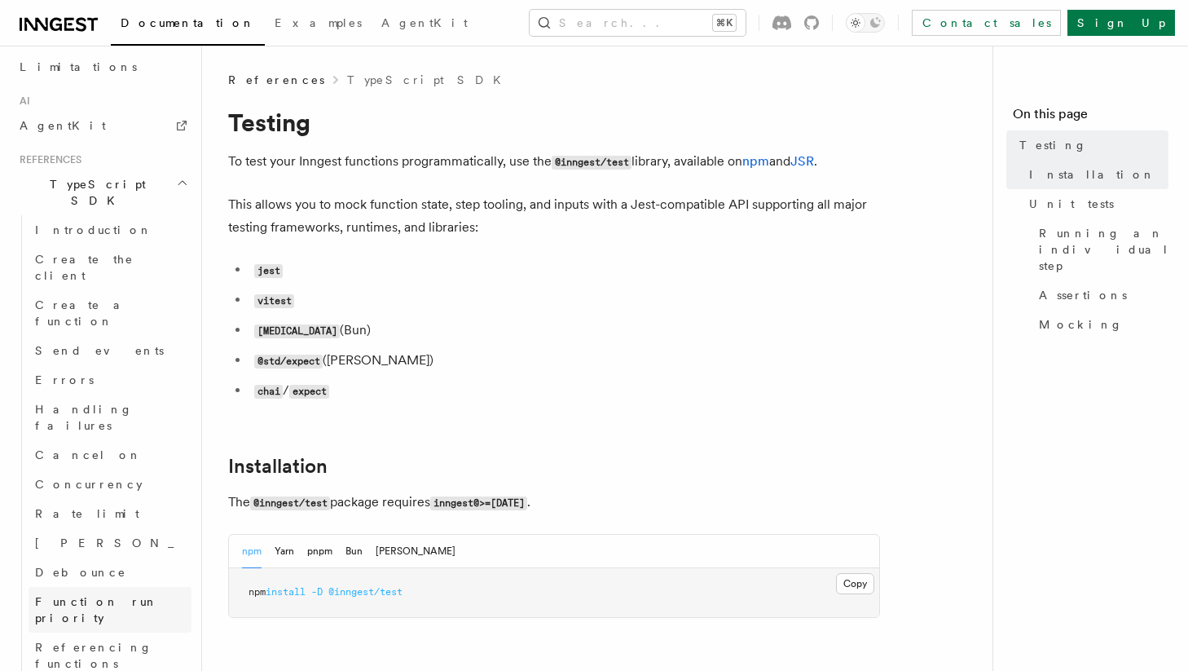
click at [84, 595] on span "Function run priority" at bounding box center [96, 609] width 123 height 29
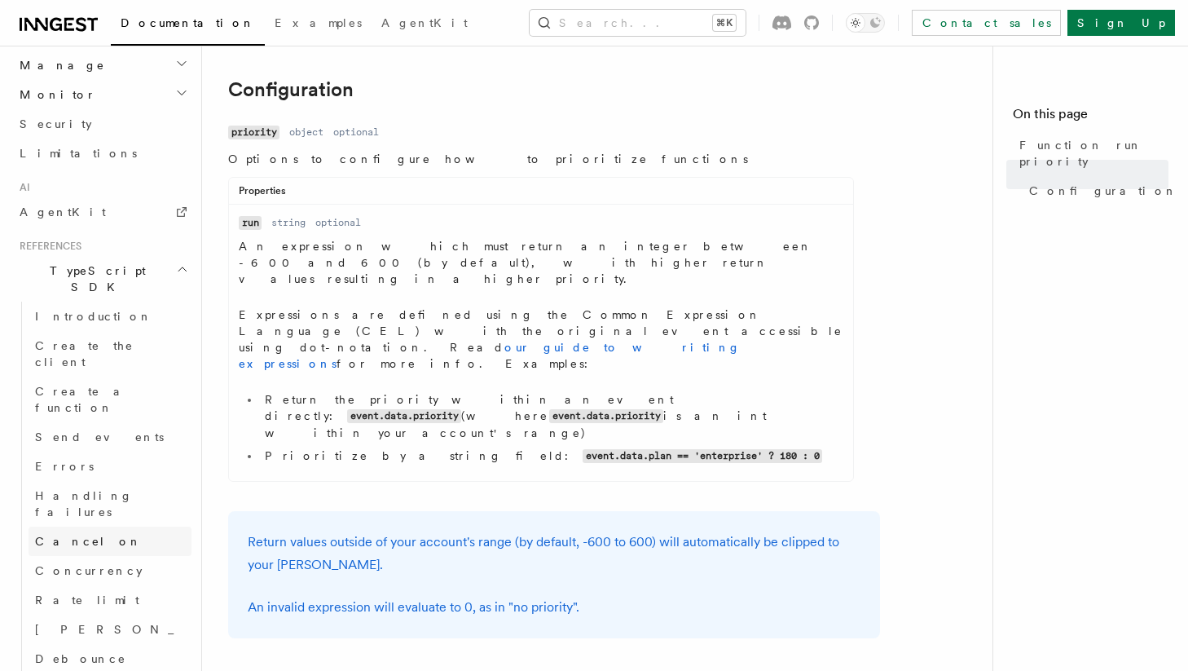
scroll to position [933, 0]
click at [66, 490] on span "Handling failures" at bounding box center [84, 504] width 98 height 29
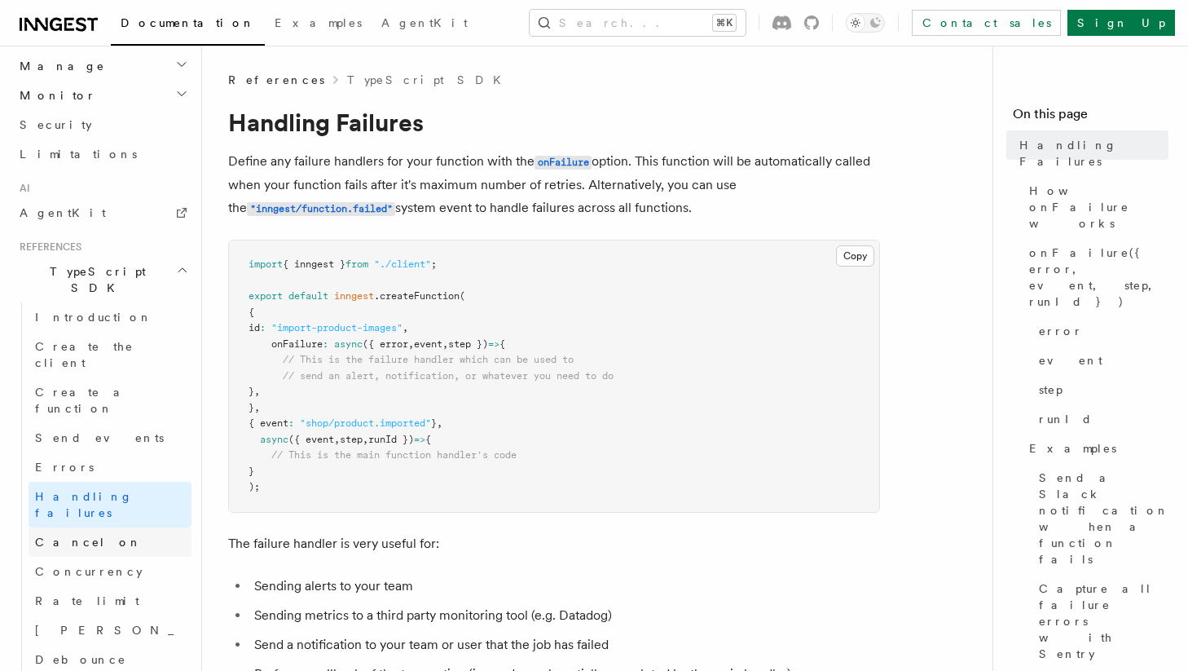
click at [63, 535] on span "Cancel on" at bounding box center [88, 541] width 107 height 13
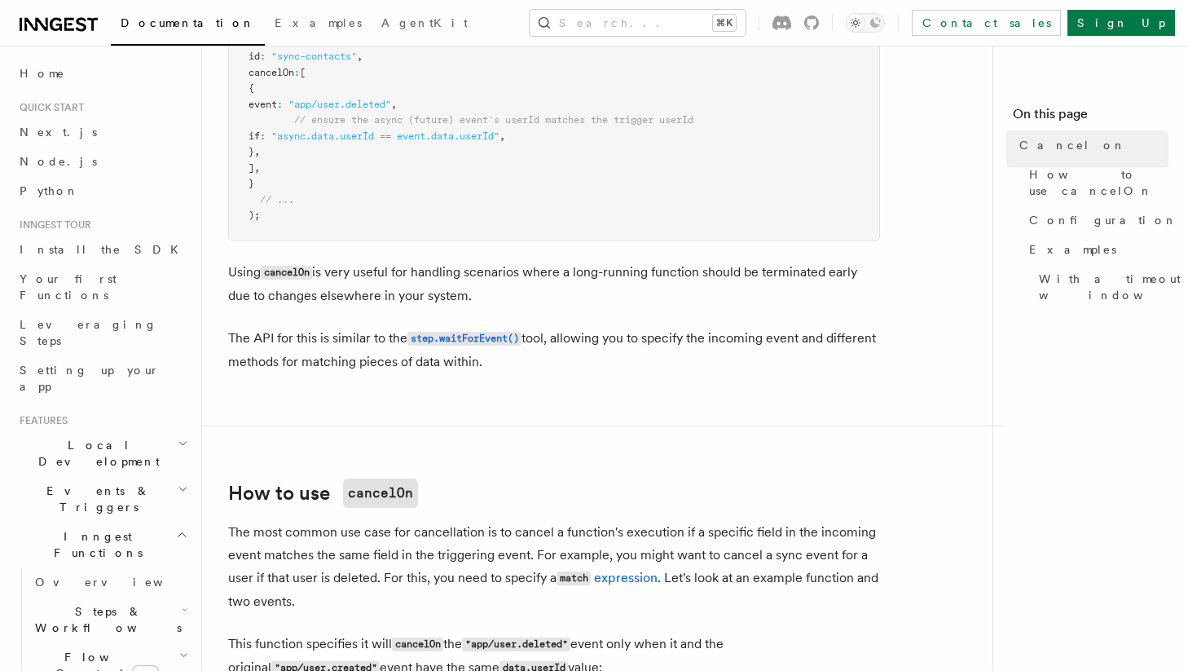
scroll to position [240, 0]
